Goal: Task Accomplishment & Management: Use online tool/utility

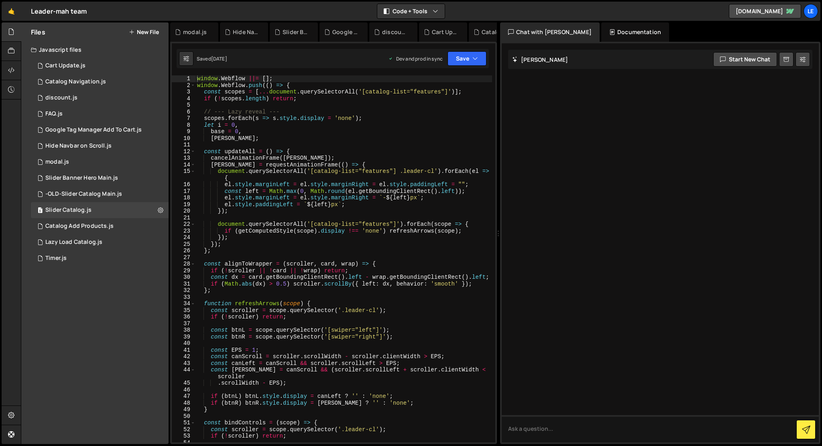
click at [140, 35] on button "New File" at bounding box center [144, 32] width 30 height 6
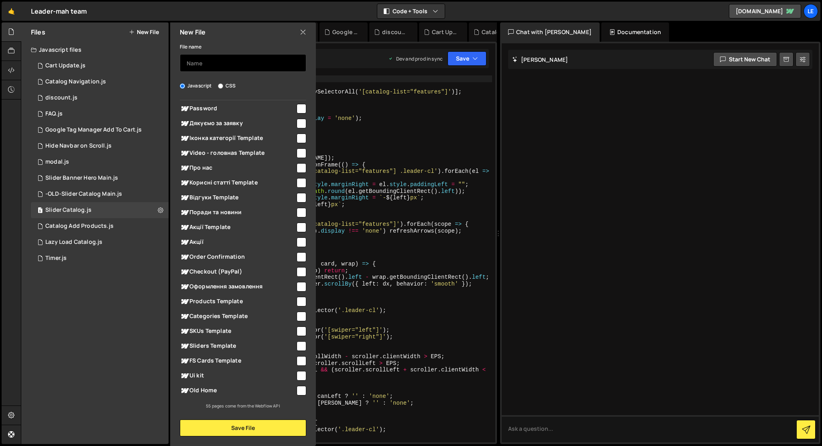
click at [209, 55] on input "text" at bounding box center [243, 63] width 126 height 18
type input "[PERSON_NAME]"
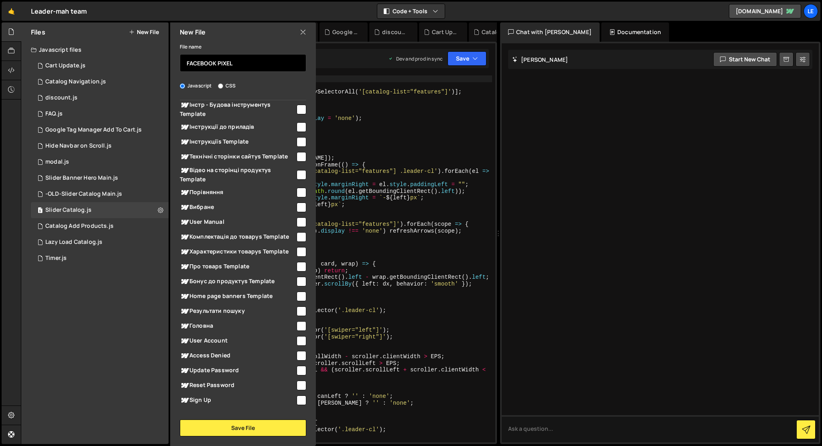
scroll to position [0, 0]
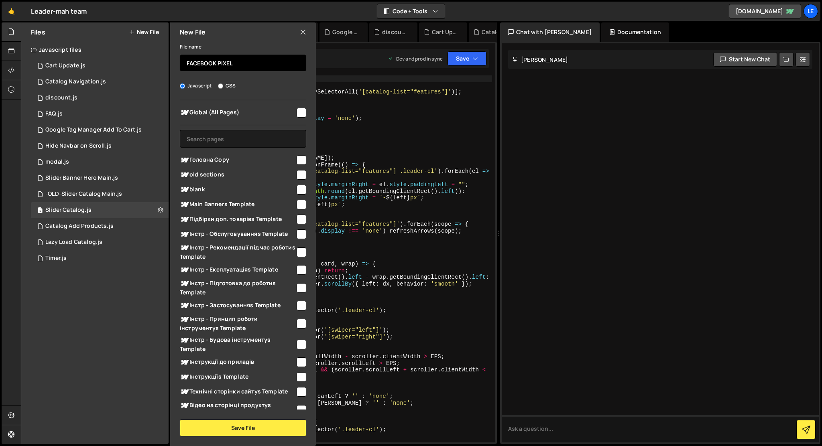
type input "FACEBOOK PIXEL"
click at [294, 118] on div "Global (All Pages)" at bounding box center [243, 112] width 126 height 15
click at [296, 112] on input "checkbox" at bounding box center [301, 113] width 10 height 10
checkbox input "true"
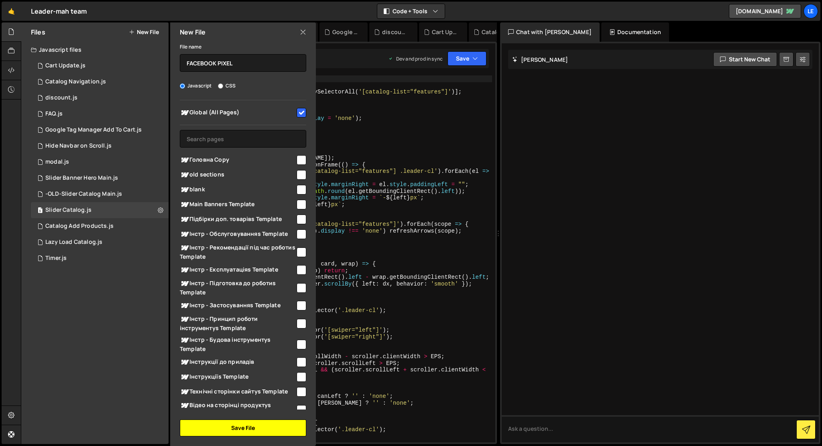
click at [251, 424] on button "Save File" at bounding box center [243, 428] width 126 height 17
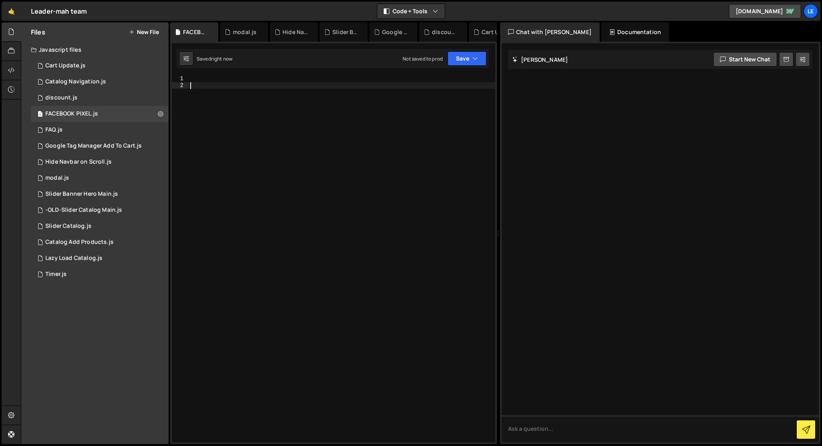
click at [269, 184] on div at bounding box center [342, 265] width 307 height 380
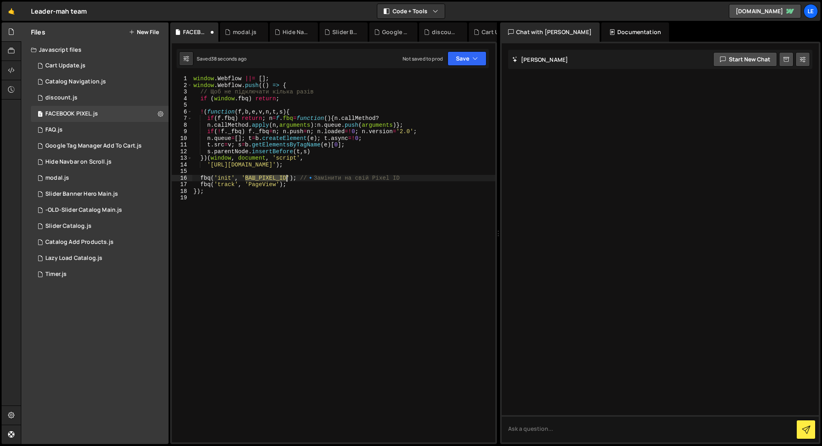
drag, startPoint x: 246, startPoint y: 178, endPoint x: 286, endPoint y: 178, distance: 39.7
click at [286, 178] on div "window . Webflow ||= [ ] ; window . Webflow . push (( ) => { // Щоб не підключа…" at bounding box center [343, 265] width 303 height 380
paste textarea "953583923145702"
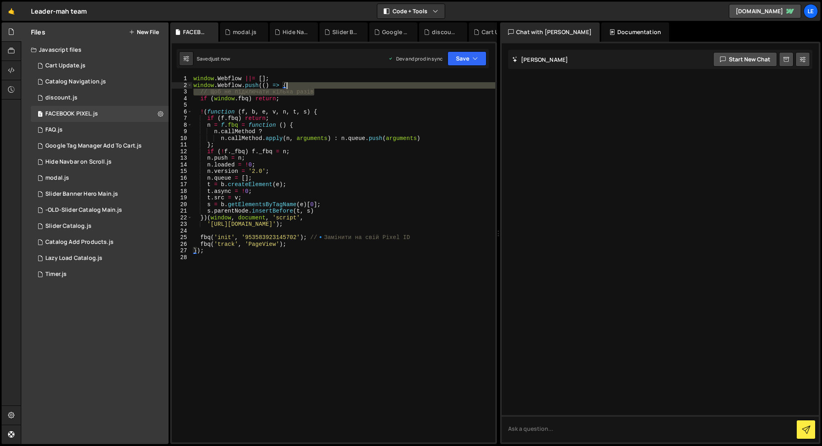
drag, startPoint x: 321, startPoint y: 92, endPoint x: 321, endPoint y: 86, distance: 6.4
click at [321, 86] on div "window . Webflow ||= [ ] ; window . Webflow . push (( ) => { // Щоб не підключа…" at bounding box center [343, 265] width 303 height 380
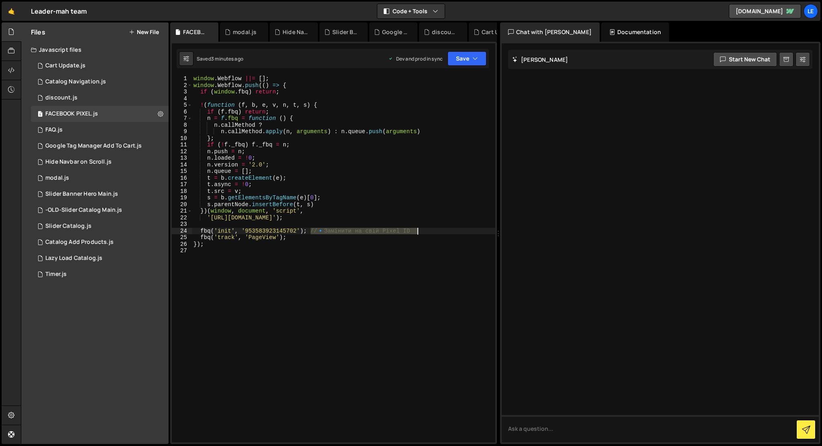
drag, startPoint x: 311, startPoint y: 231, endPoint x: 444, endPoint y: 231, distance: 132.8
click at [444, 231] on div "window . Webflow ||= [ ] ; window . Webflow . push (( ) => { if ( window . fbq …" at bounding box center [343, 265] width 303 height 380
type textarea "fbq('init', '24197104113315061'); // 🔹 Замінити на свій Pixel ID"
click at [144, 33] on button "New File" at bounding box center [144, 32] width 30 height 6
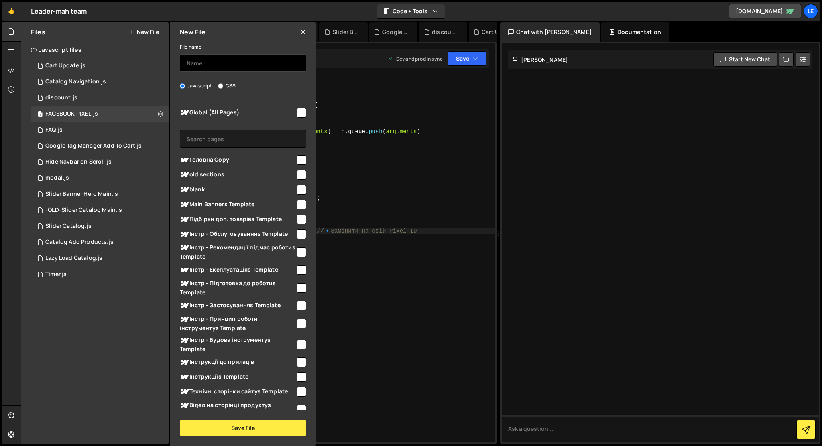
click at [209, 67] on input "text" at bounding box center [243, 63] width 126 height 18
type input "GOOGLE PIXEL"
click at [298, 112] on input "checkbox" at bounding box center [301, 113] width 10 height 10
checkbox input "true"
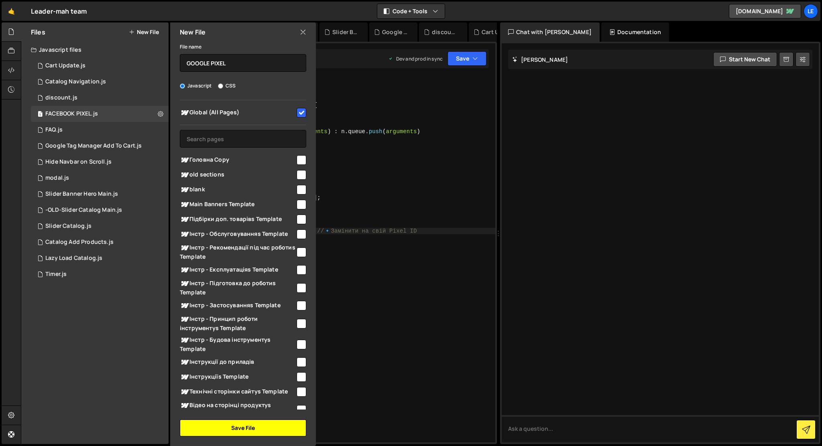
click at [224, 427] on button "Save File" at bounding box center [243, 428] width 126 height 17
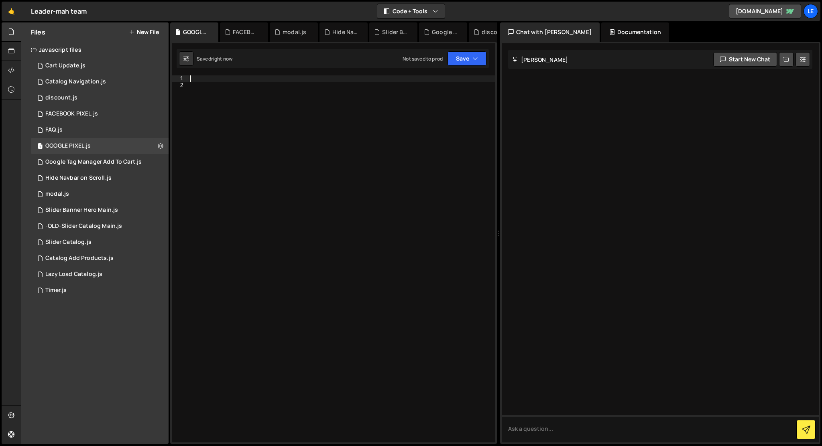
click at [223, 76] on div at bounding box center [342, 265] width 307 height 380
click at [222, 87] on div at bounding box center [342, 265] width 307 height 380
paste textarea "});"
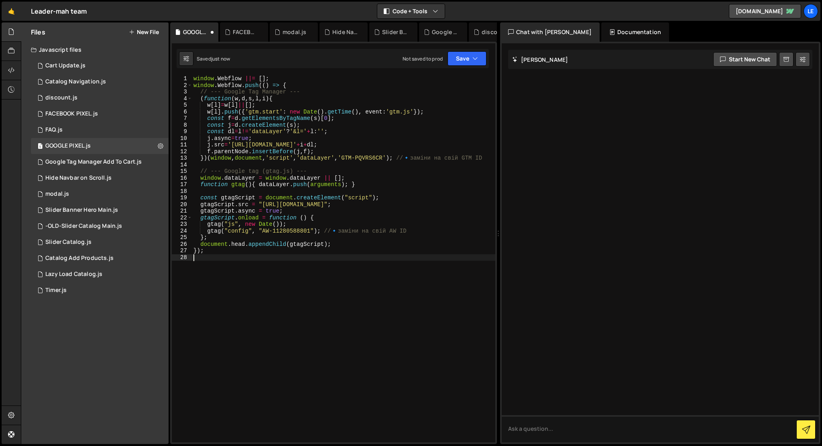
type textarea "});"
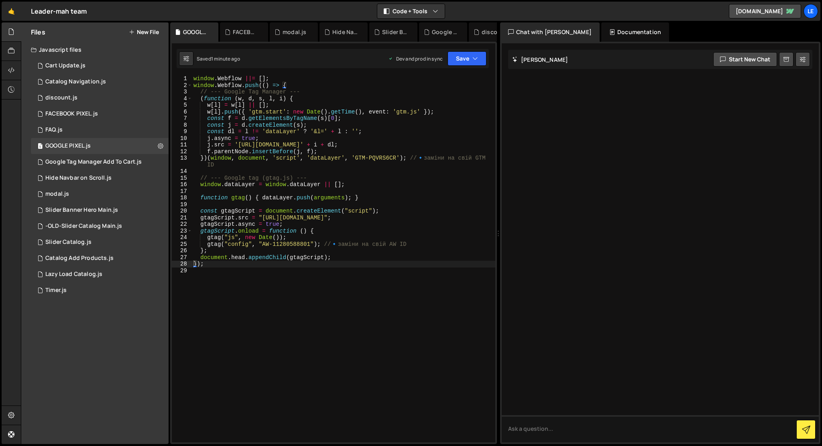
click at [147, 33] on button "New File" at bounding box center [144, 32] width 30 height 6
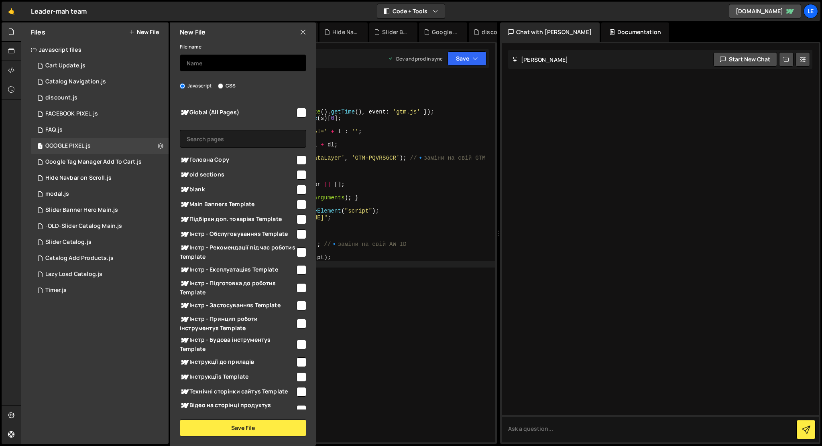
click at [197, 62] on input "text" at bounding box center [243, 63] width 126 height 18
type input "[PERSON_NAME]"
type input "TIKTOK PIXEL"
click at [297, 114] on input "checkbox" at bounding box center [301, 113] width 10 height 10
checkbox input "true"
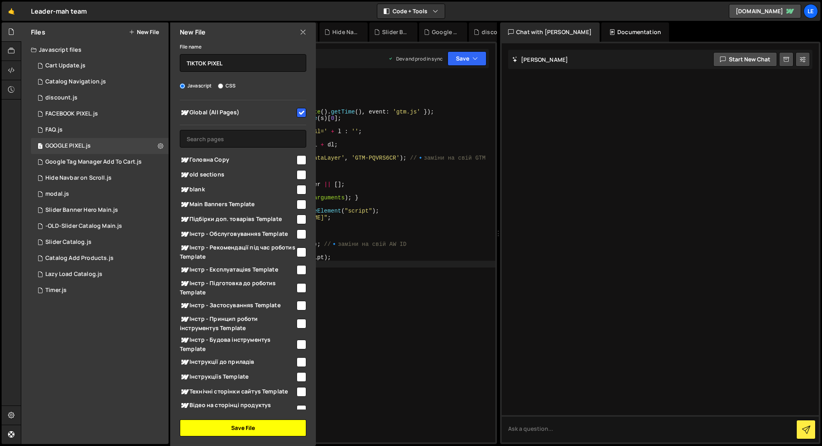
click at [195, 428] on button "Save File" at bounding box center [243, 428] width 126 height 17
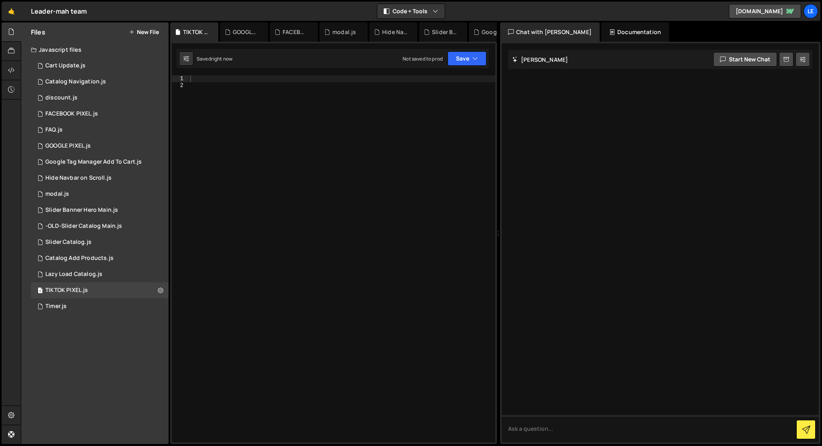
click at [216, 206] on div at bounding box center [342, 265] width 307 height 380
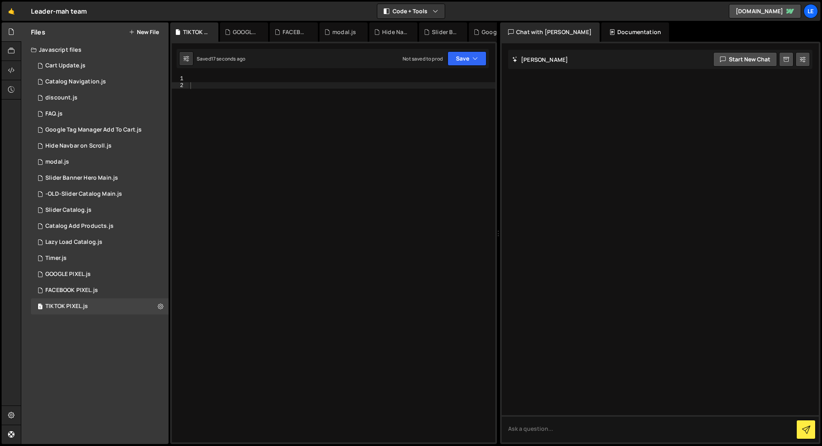
click at [288, 163] on div at bounding box center [342, 265] width 307 height 380
paste textarea "});"
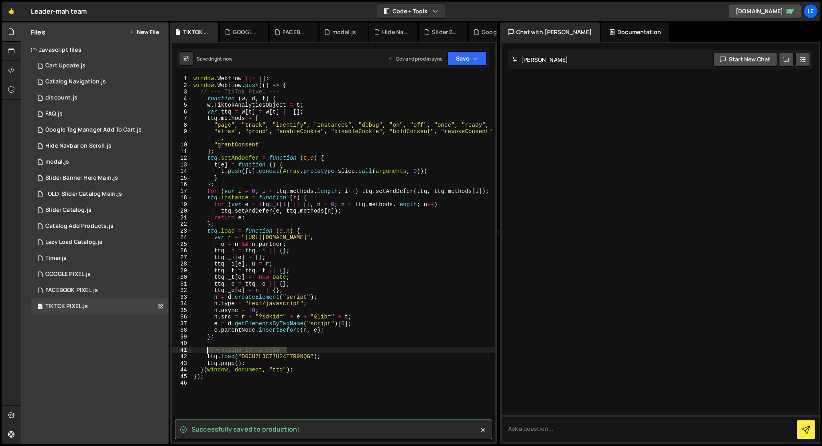
drag, startPoint x: 292, startPoint y: 350, endPoint x: 208, endPoint y: 349, distance: 84.3
click at [208, 349] on div "window . Webflow ||= [ ] ; window . Webflow . push (( ) => { // --- TikTok Pixe…" at bounding box center [343, 265] width 303 height 380
type textarea "// 🔹 заміни ID на свій"
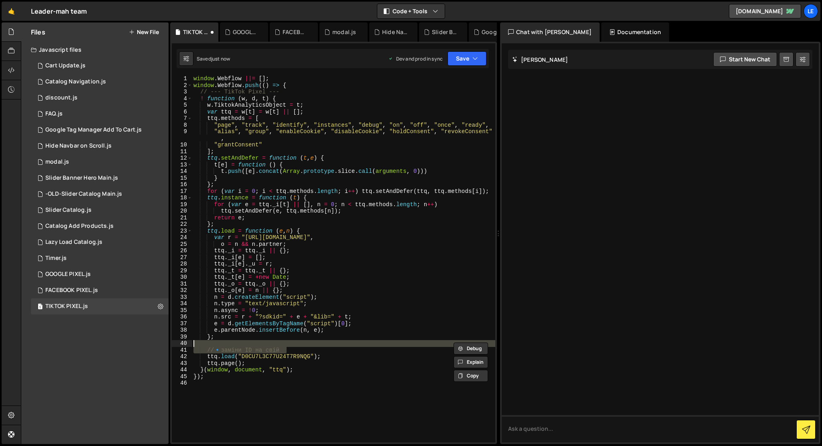
type textarea "// 🔹 заміни ID на свій"
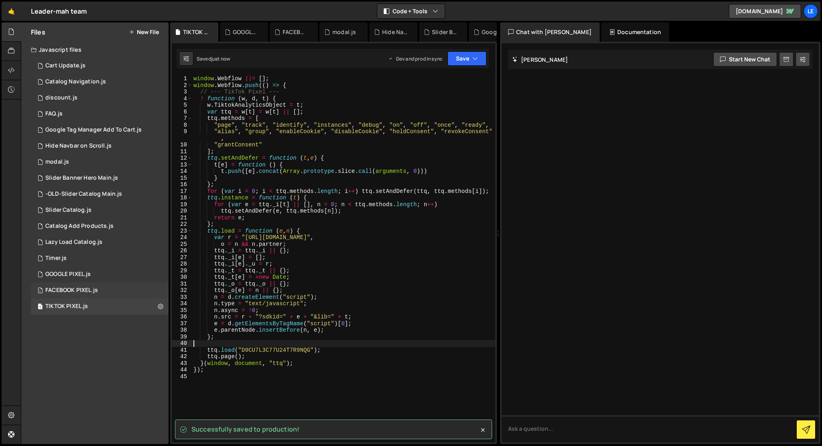
click at [108, 292] on div "1 FACEBOOK PIXEL.js 0" at bounding box center [100, 290] width 138 height 16
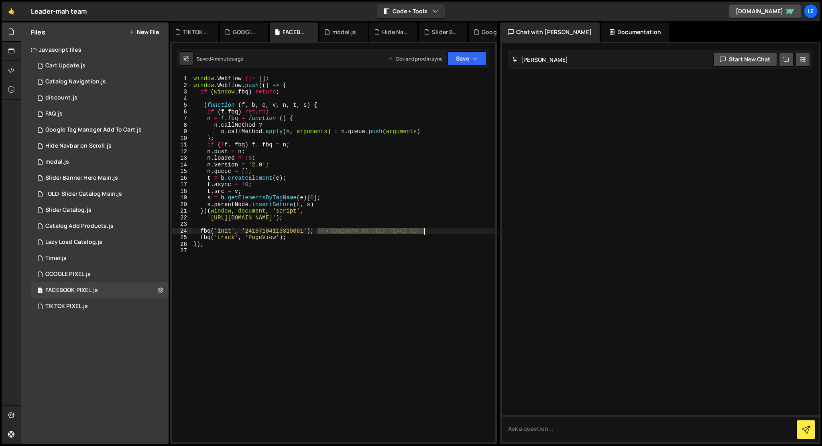
drag, startPoint x: 318, startPoint y: 231, endPoint x: 452, endPoint y: 231, distance: 133.6
click at [452, 231] on div "window . Webflow ||= [ ] ; window . Webflow . push (( ) => { if ( window . fbq …" at bounding box center [343, 265] width 303 height 380
type textarea "fbq('init', '24197104113315061');"
drag, startPoint x: 247, startPoint y: 230, endPoint x: 303, endPoint y: 229, distance: 56.2
click at [303, 229] on div "window . Webflow ||= [ ] ; window . Webflow . push (( ) => { if ( window . fbq …" at bounding box center [343, 265] width 303 height 380
